Goal: Check status: Check status

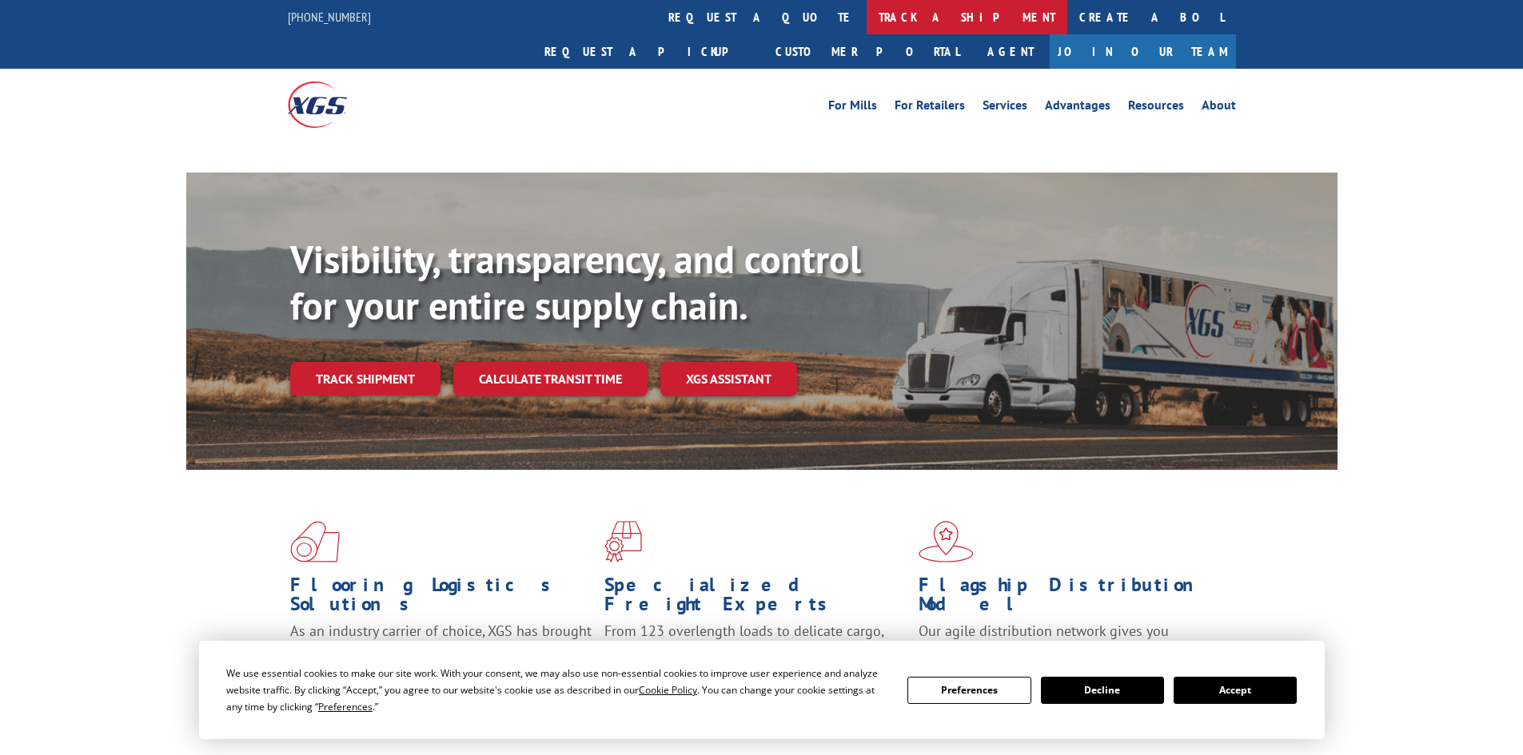
click at [866, 16] on link "track a shipment" at bounding box center [966, 17] width 201 height 34
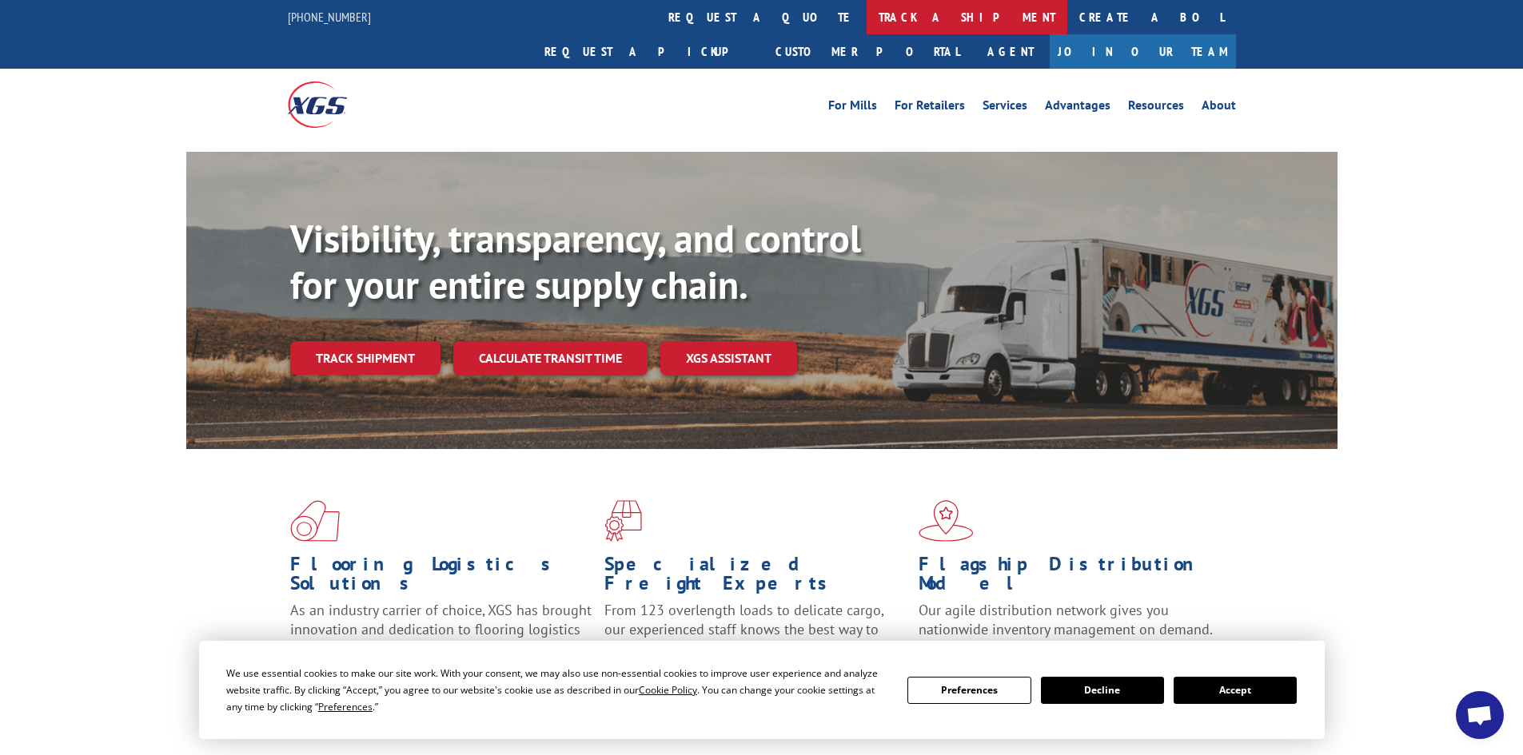
click at [866, 18] on link "track a shipment" at bounding box center [966, 17] width 201 height 34
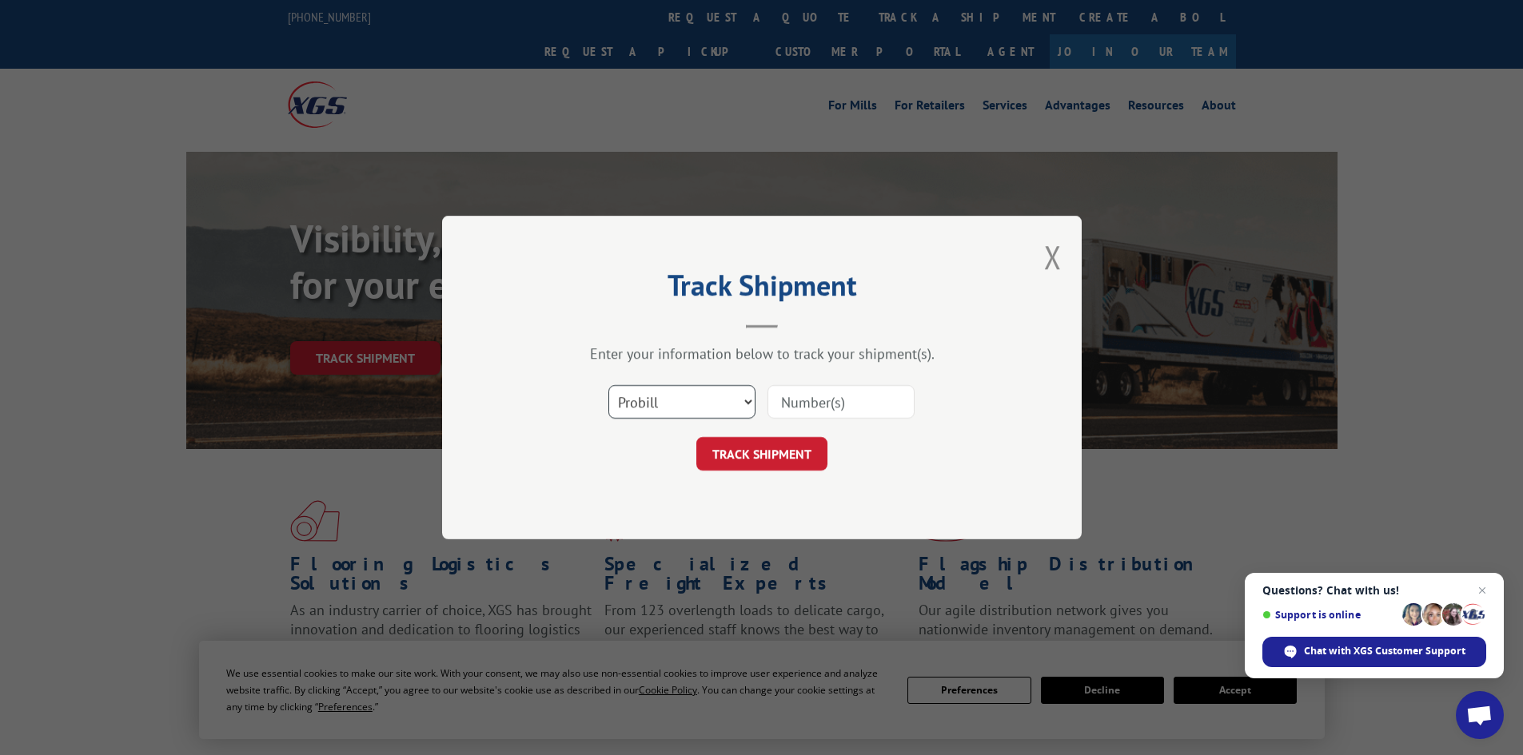
click at [649, 395] on select "Select category... Probill BOL PO" at bounding box center [681, 402] width 147 height 34
select select "bol"
click at [608, 385] on select "Select category... Probill BOL PO" at bounding box center [681, 402] width 147 height 34
click at [826, 388] on input at bounding box center [840, 402] width 147 height 34
paste input "5993140"
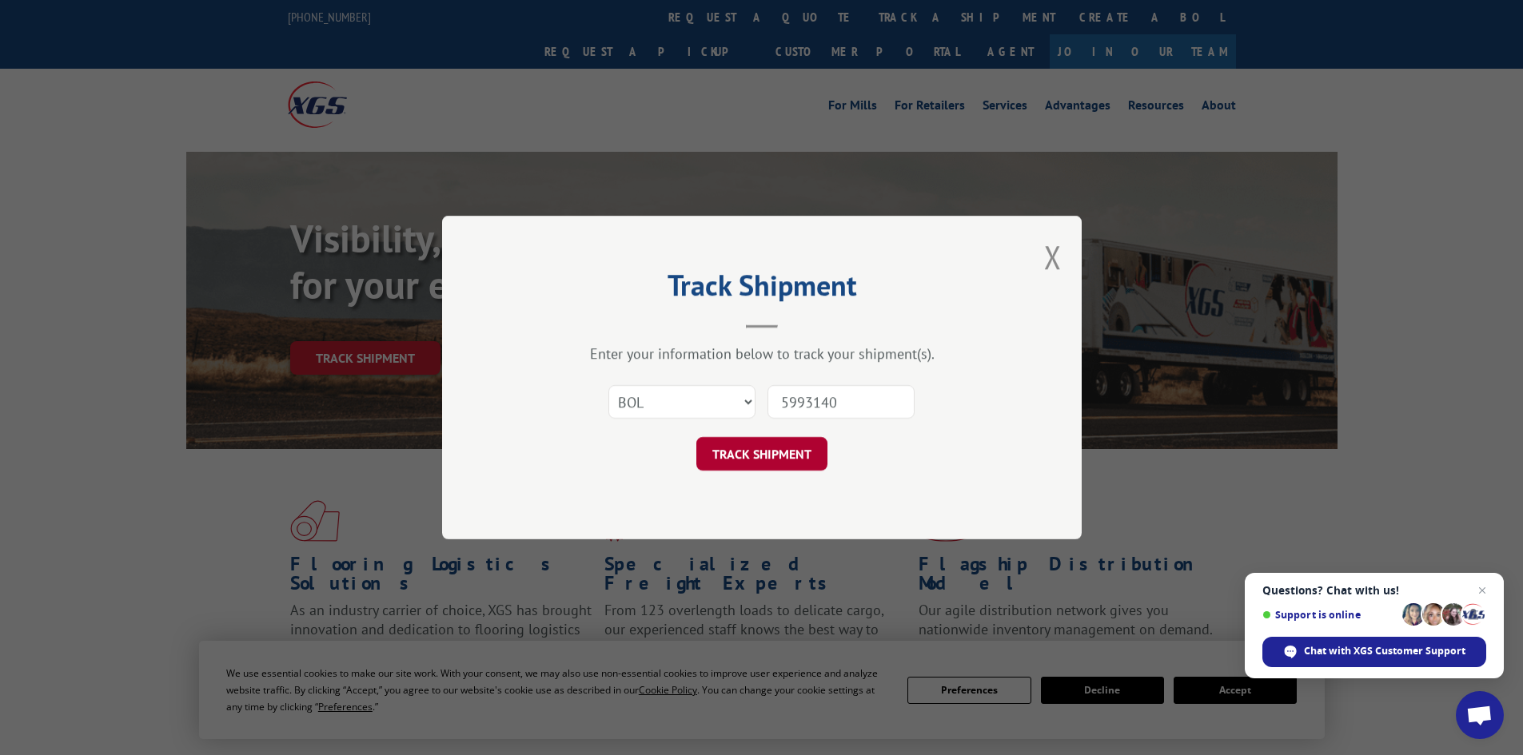
type input "5993140"
click at [777, 458] on button "TRACK SHIPMENT" at bounding box center [761, 454] width 131 height 34
